Goal: Transaction & Acquisition: Purchase product/service

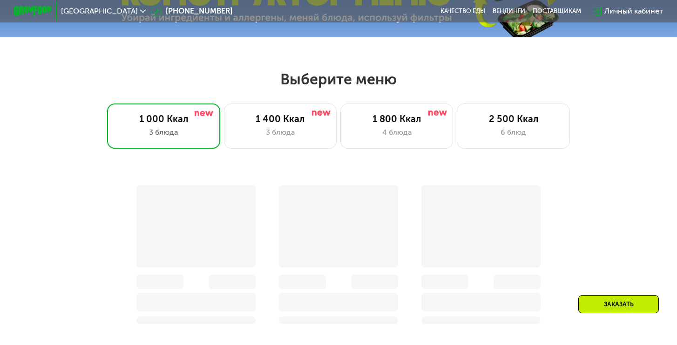
scroll to position [378, 0]
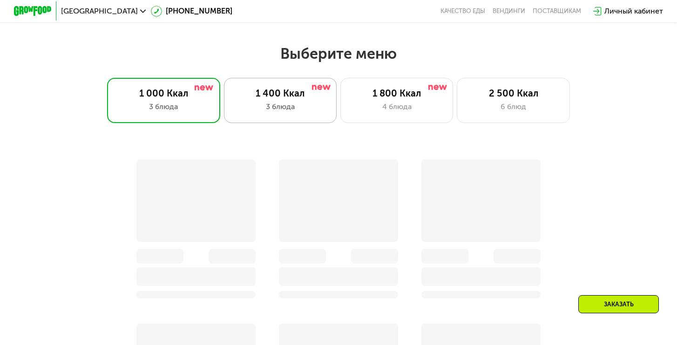
click at [262, 91] on div "1 400 Ккал" at bounding box center [280, 93] width 93 height 11
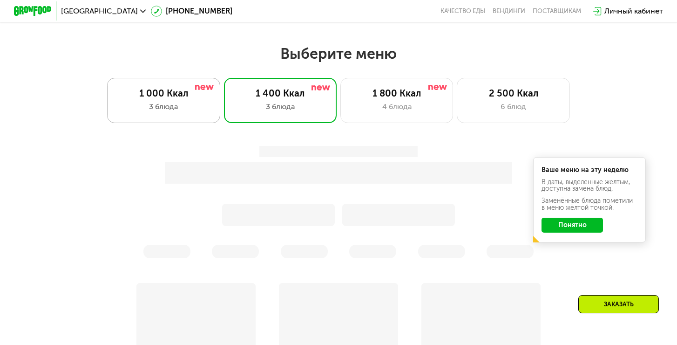
click at [172, 95] on div "1 000 Ккал" at bounding box center [163, 93] width 93 height 11
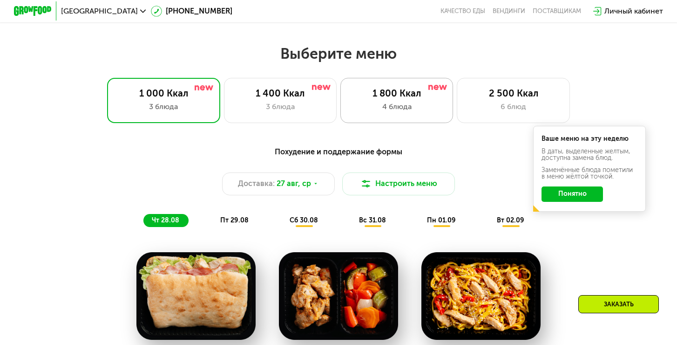
click at [370, 91] on div "1 800 Ккал" at bounding box center [396, 93] width 93 height 11
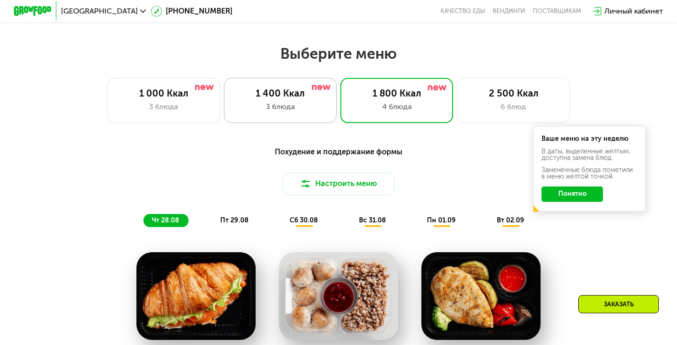
click at [292, 90] on div "1 400 Ккал" at bounding box center [280, 93] width 93 height 11
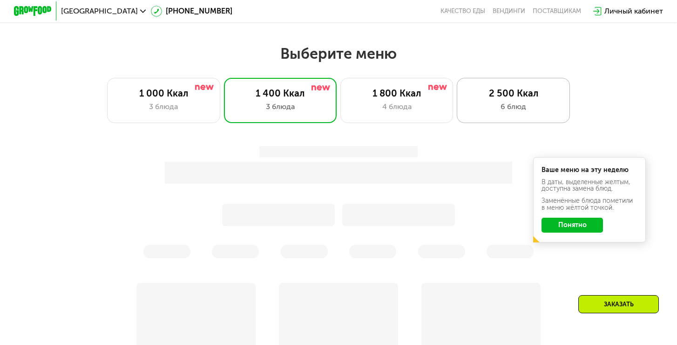
click at [474, 100] on div "2 500 Ккал 6 блюд" at bounding box center [513, 100] width 113 height 45
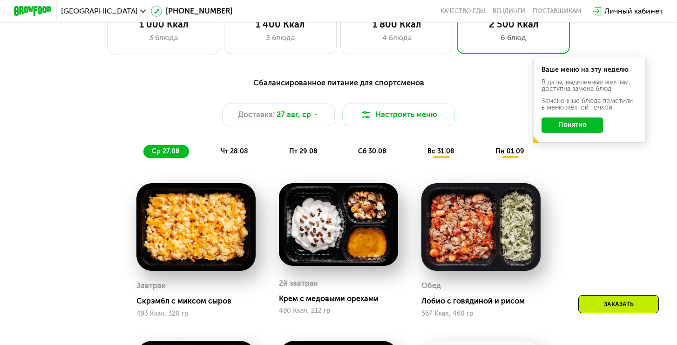
scroll to position [468, 0]
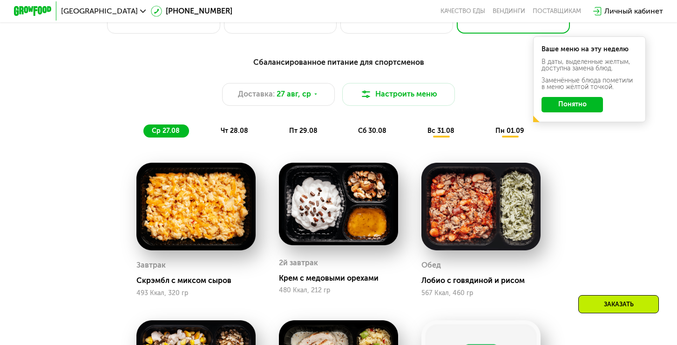
click at [556, 102] on button "Понятно" at bounding box center [573, 104] width 62 height 15
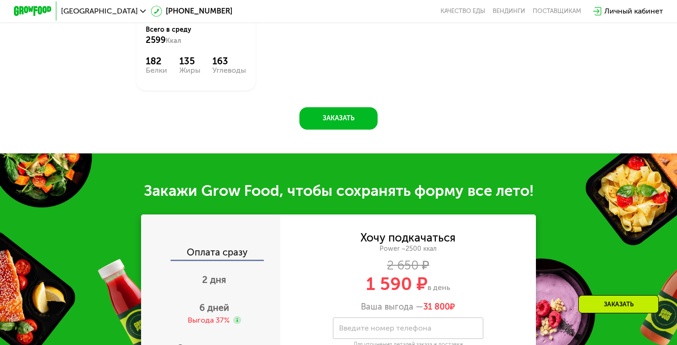
scroll to position [1026, 0]
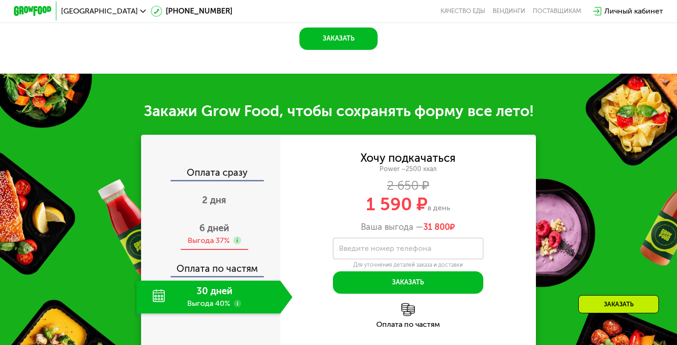
click at [200, 218] on div "6 дней Выгода 37%" at bounding box center [215, 234] width 156 height 33
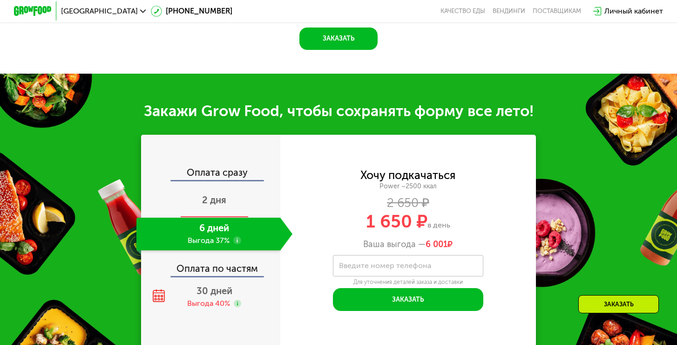
click at [206, 185] on div "2 дня" at bounding box center [215, 201] width 156 height 33
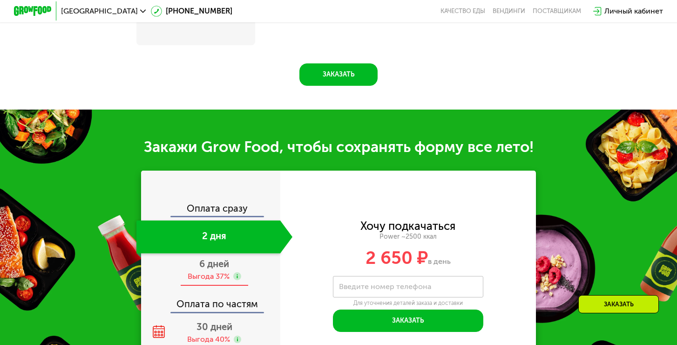
click at [221, 269] on div "Оплата сразу 2 дня 6 дней Выгода 37% Оплата по частям 30 дней Выгода 40%" at bounding box center [210, 277] width 139 height 146
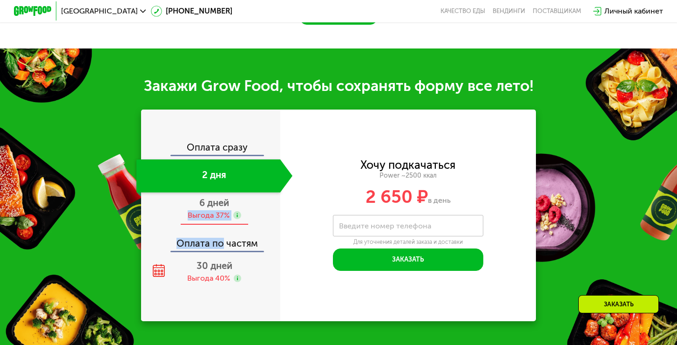
scroll to position [1060, 0]
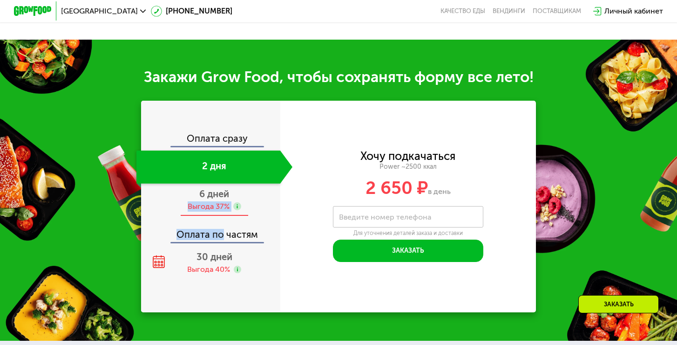
click at [226, 240] on div "Оплата по частям" at bounding box center [211, 230] width 138 height 21
click at [219, 197] on span "6 дней" at bounding box center [214, 193] width 30 height 11
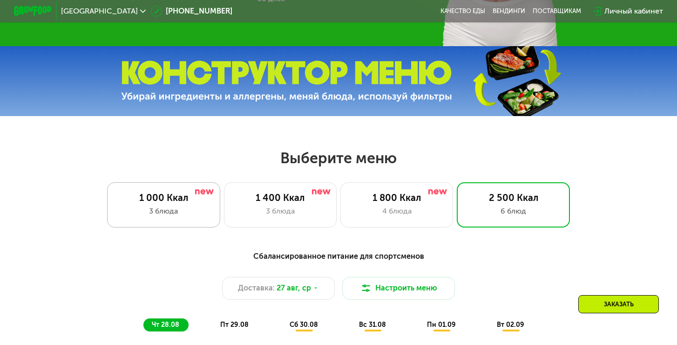
click at [209, 212] on div "3 блюда" at bounding box center [163, 210] width 93 height 11
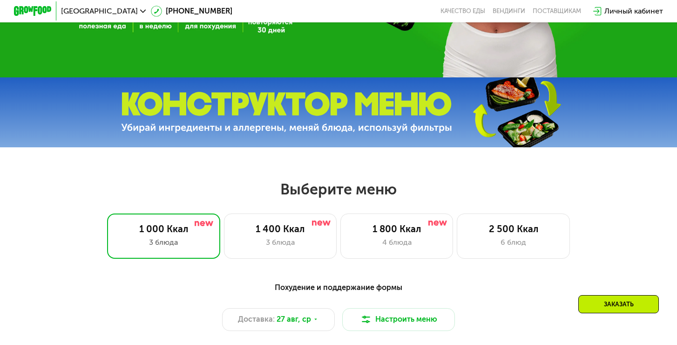
scroll to position [216, 0]
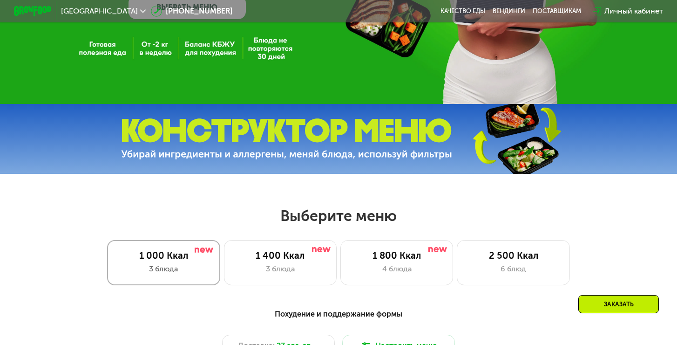
click at [193, 269] on div "3 блюда" at bounding box center [163, 268] width 93 height 11
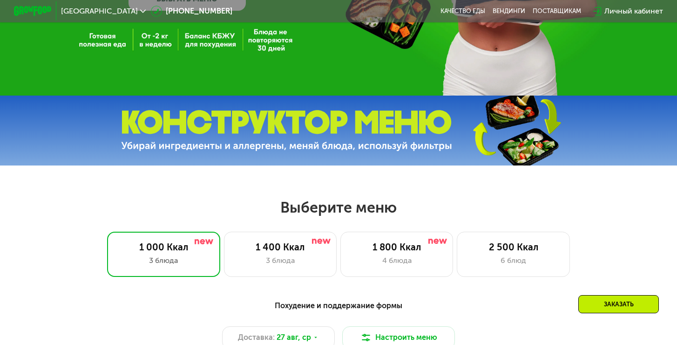
scroll to position [226, 0]
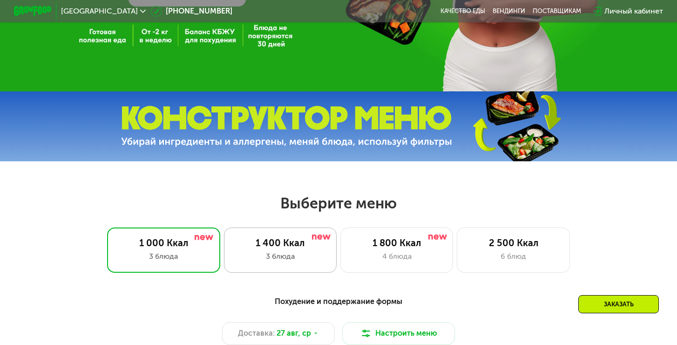
click at [301, 246] on div "1 400 Ккал" at bounding box center [280, 242] width 93 height 11
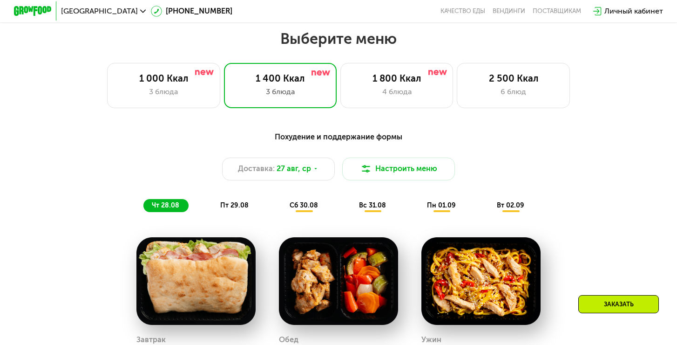
scroll to position [368, 0]
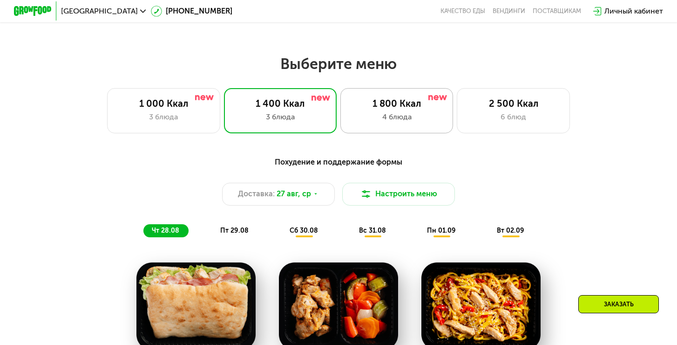
click at [384, 109] on div "1 800 Ккал" at bounding box center [396, 103] width 93 height 11
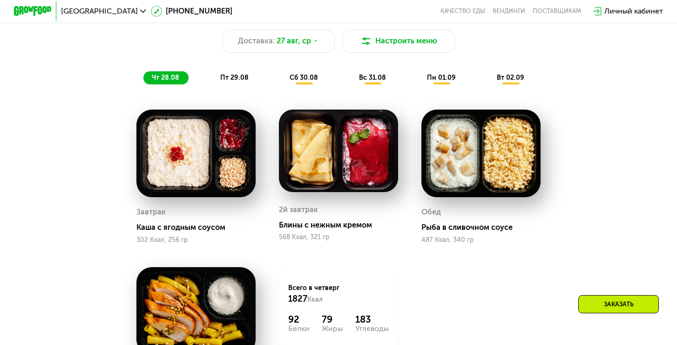
scroll to position [391, 0]
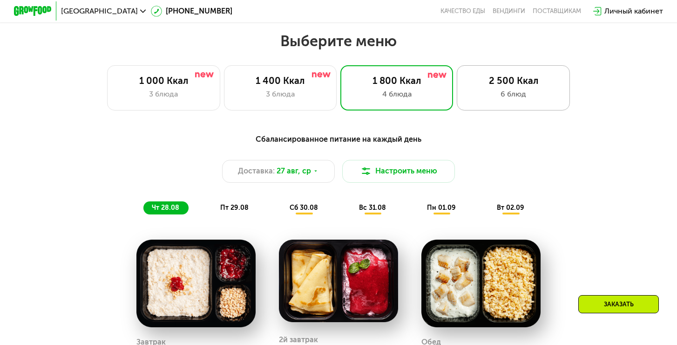
click at [507, 93] on div "6 блюд" at bounding box center [513, 94] width 93 height 11
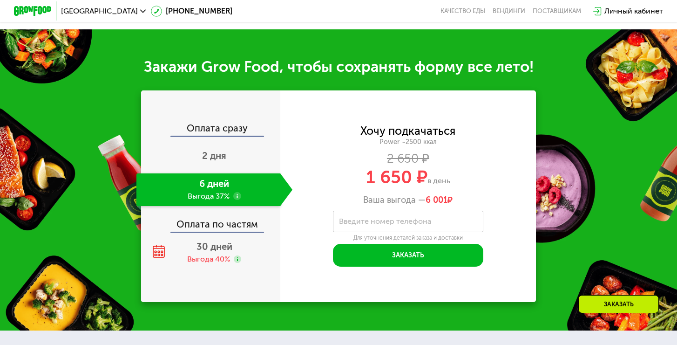
scroll to position [1101, 0]
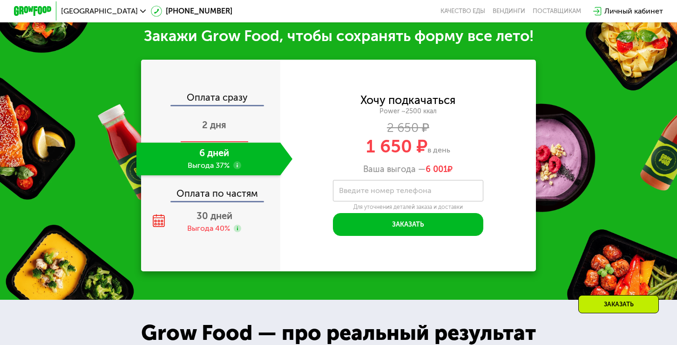
click at [242, 115] on div "2 дня" at bounding box center [215, 125] width 156 height 33
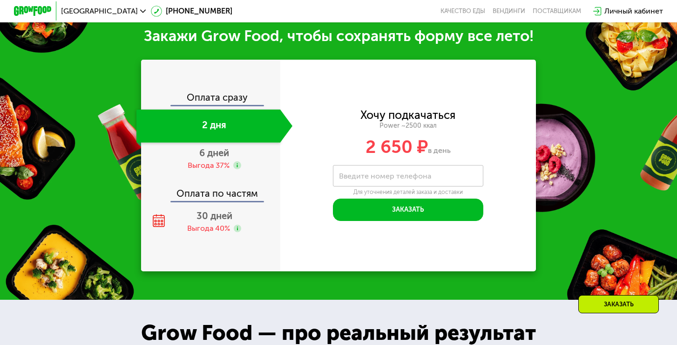
click at [203, 192] on div "Оплата по частям" at bounding box center [211, 189] width 138 height 21
click at [209, 161] on div "Выгода 37%" at bounding box center [209, 165] width 42 height 10
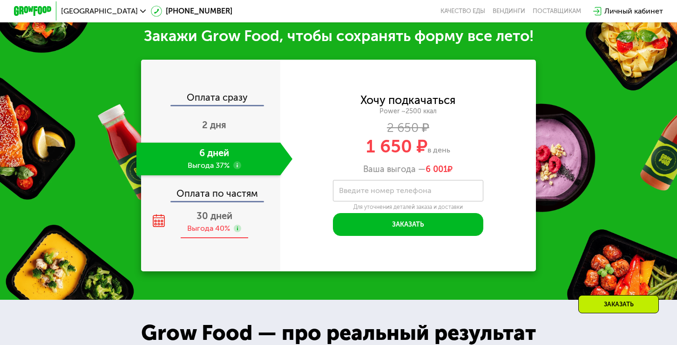
click at [207, 218] on span "30 дней" at bounding box center [215, 215] width 36 height 11
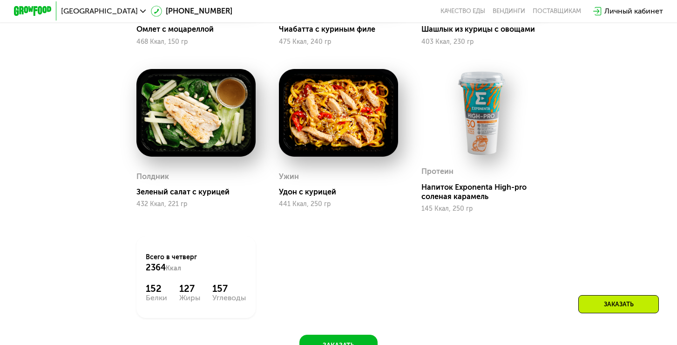
scroll to position [721, 0]
